Goal: Information Seeking & Learning: Learn about a topic

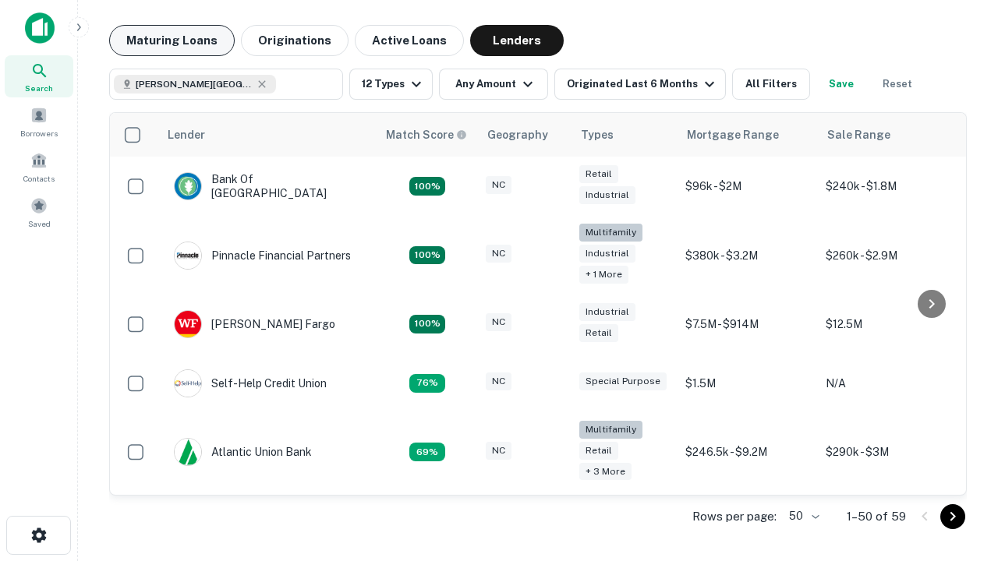
click at [172, 41] on button "Maturing Loans" at bounding box center [172, 40] width 126 height 31
